Goal: Entertainment & Leisure: Consume media (video, audio)

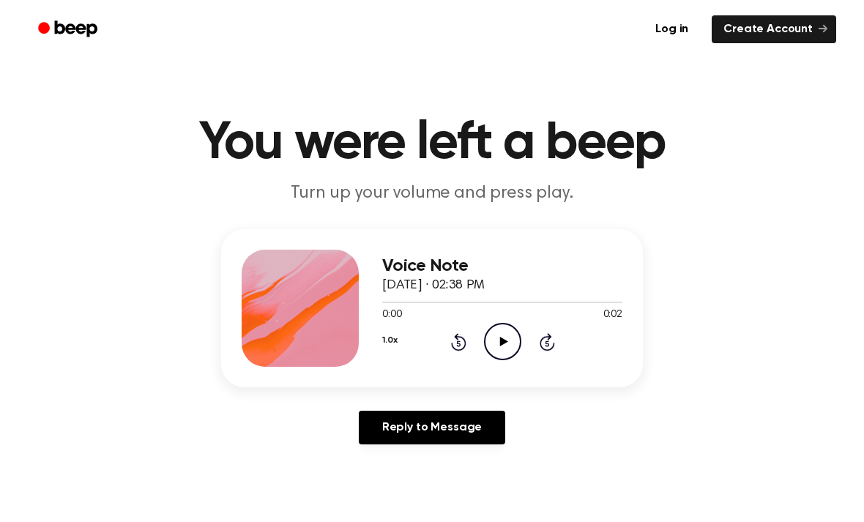
click at [479, 335] on div "1.0x Rewind 5 seconds Play Audio Skip 5 seconds" at bounding box center [502, 341] width 240 height 37
click at [512, 332] on icon "Play Audio" at bounding box center [502, 341] width 37 height 37
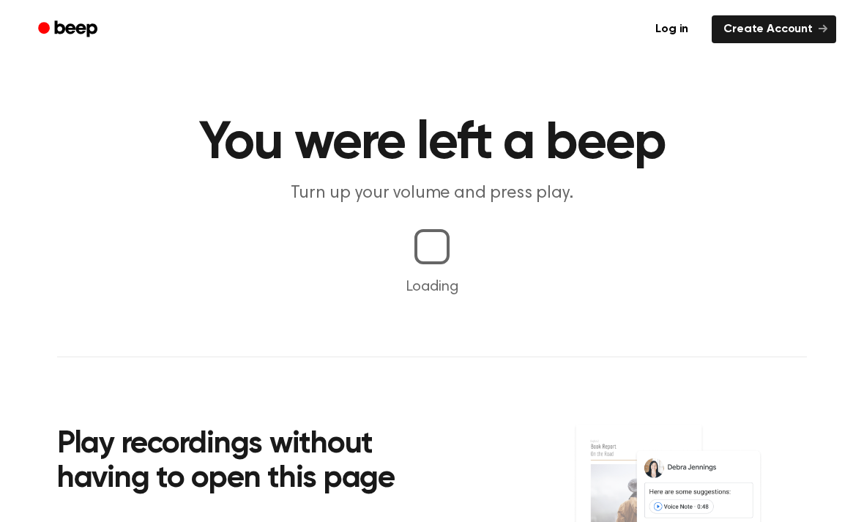
click at [605, 343] on main "You were left a beep Turn up your volume and press play. Loading Play recording…" at bounding box center [432, 343] width 864 height 686
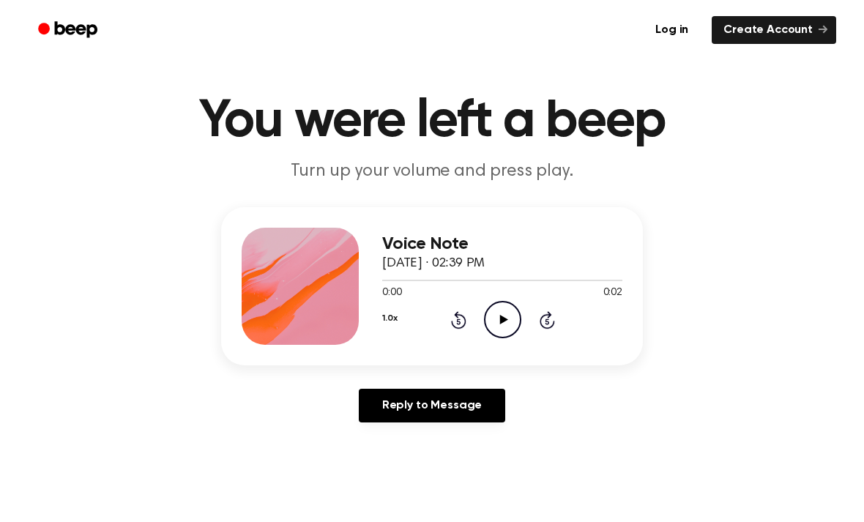
click at [507, 336] on circle at bounding box center [503, 319] width 36 height 36
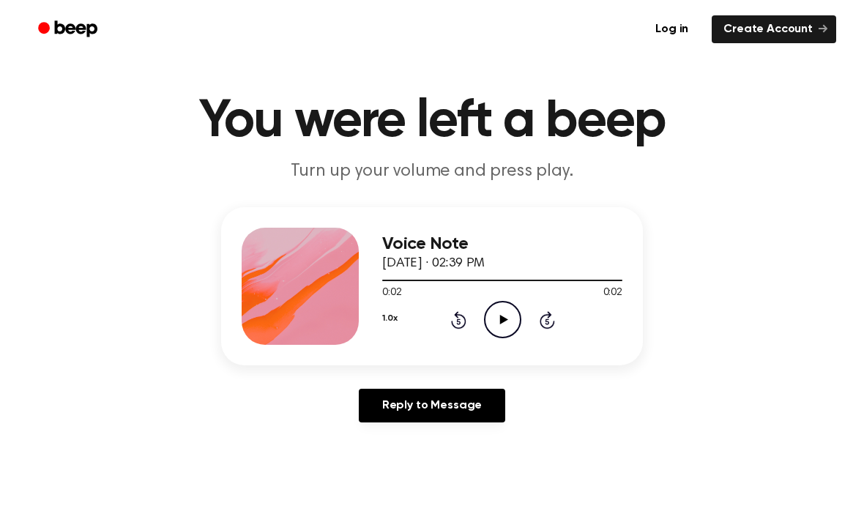
click at [489, 325] on icon "Play Audio" at bounding box center [502, 319] width 37 height 37
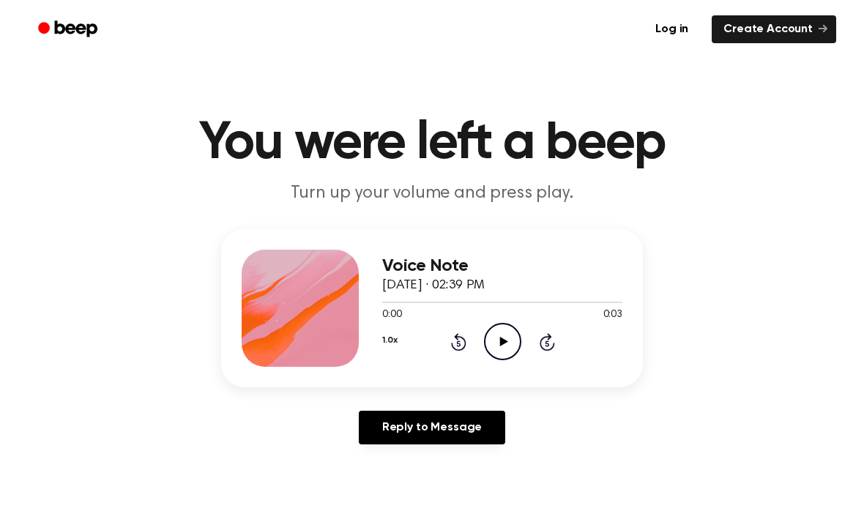
click at [502, 343] on icon at bounding box center [503, 342] width 8 height 10
